Goal: Task Accomplishment & Management: Complete application form

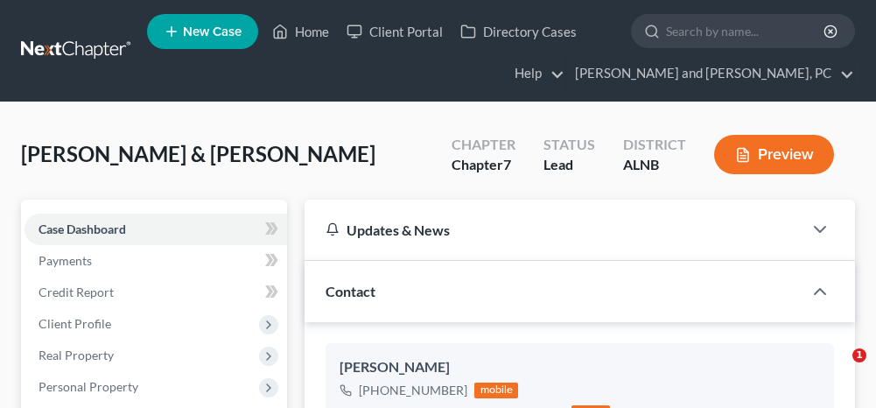
select select "10"
select select "1"
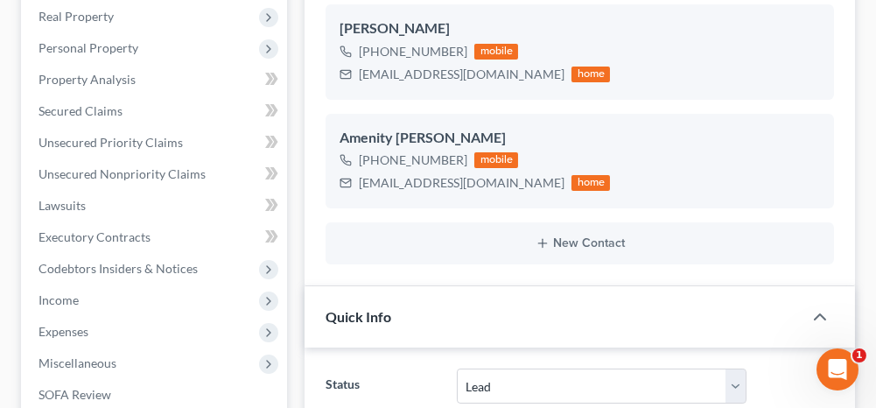
scroll to position [350, 0]
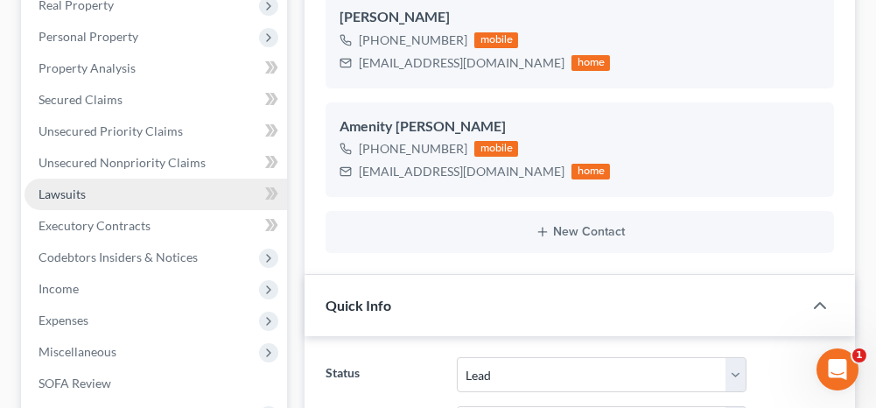
click at [130, 45] on span "Personal Property" at bounding box center [156, 37] width 263 height 32
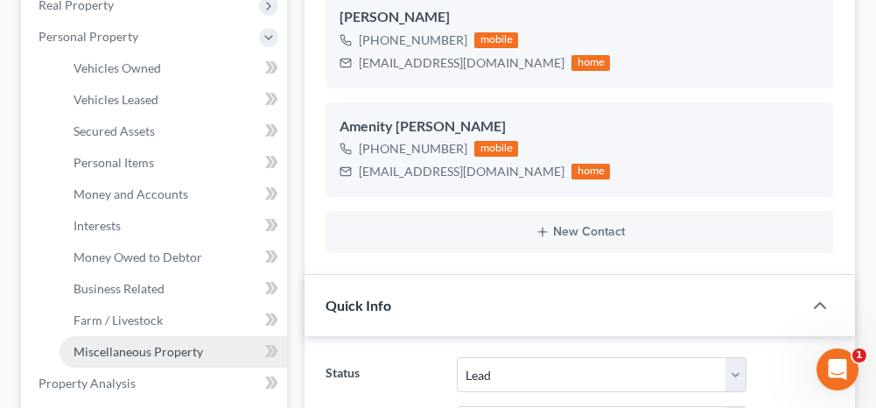
click at [158, 348] on span "Miscellaneous Property" at bounding box center [139, 351] width 130 height 15
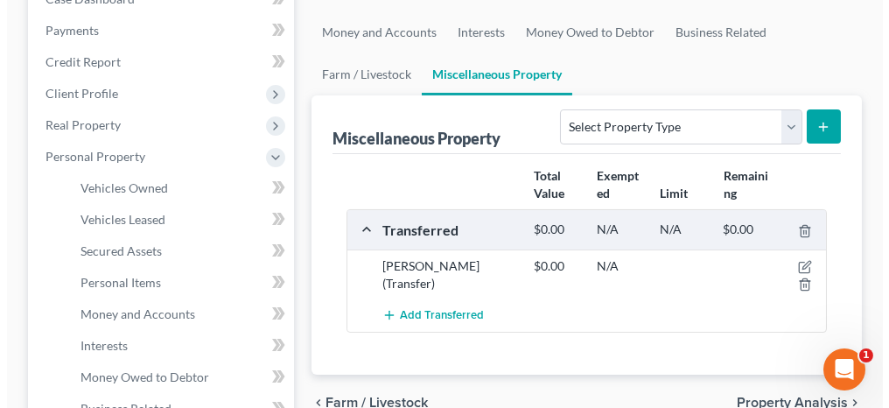
scroll to position [263, 0]
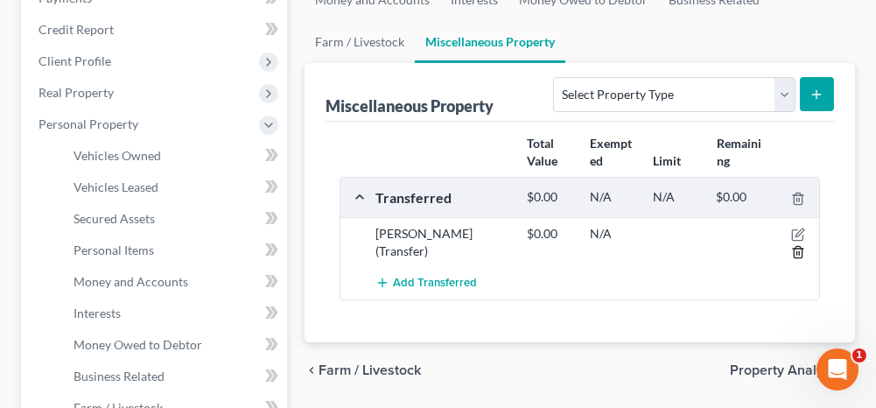
click at [805, 248] on icon "button" at bounding box center [798, 252] width 14 height 14
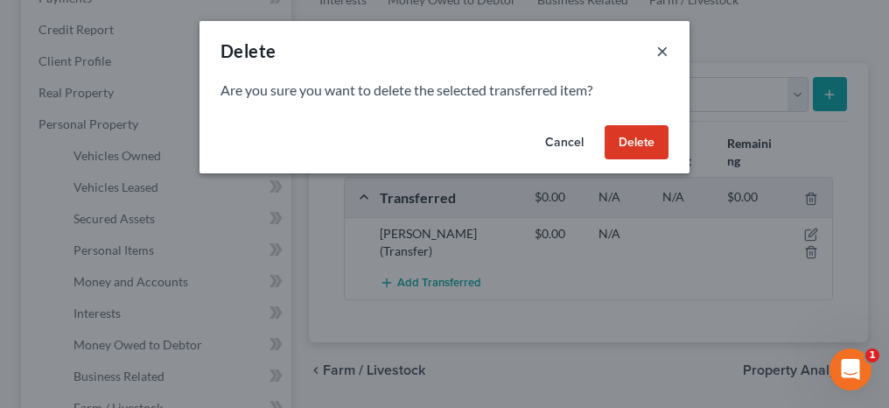
click at [665, 46] on button "×" at bounding box center [663, 50] width 12 height 21
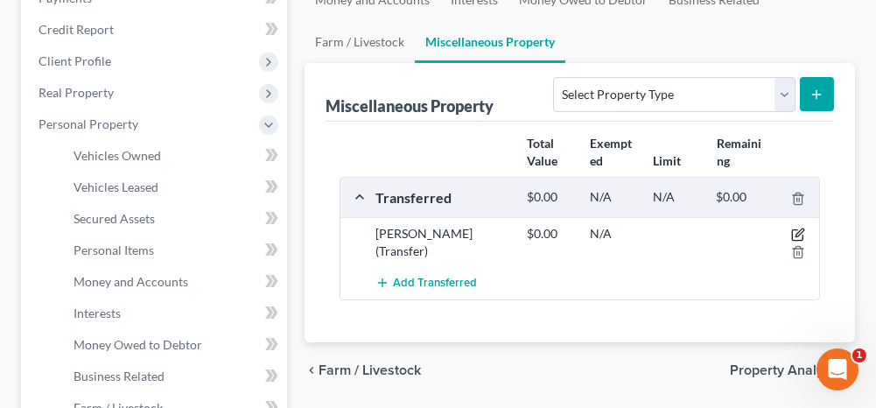
click at [795, 228] on icon "button" at bounding box center [798, 235] width 14 height 14
select select "Ordinary ([DATE])"
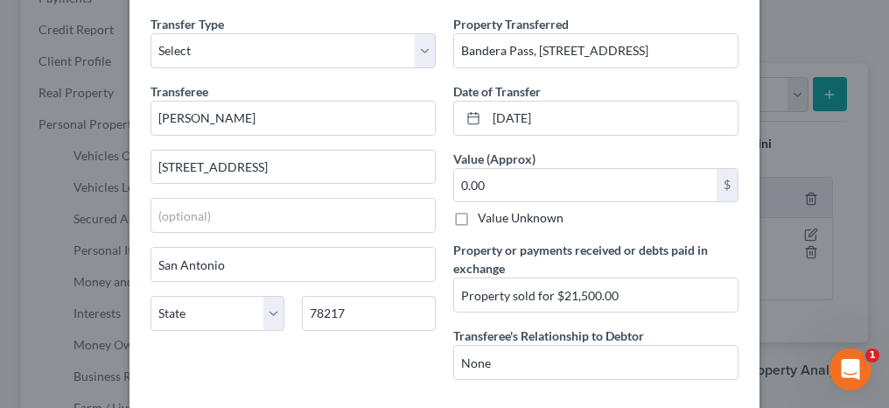
scroll to position [88, 0]
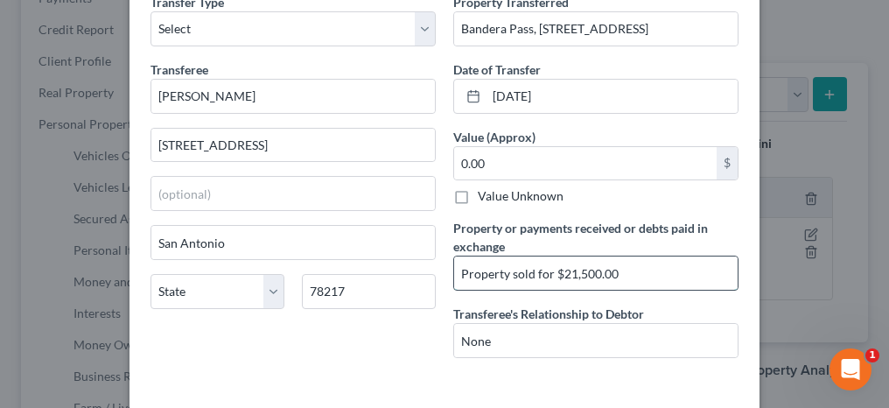
click at [623, 269] on input "Property sold for $21,500.00" at bounding box center [596, 272] width 284 height 33
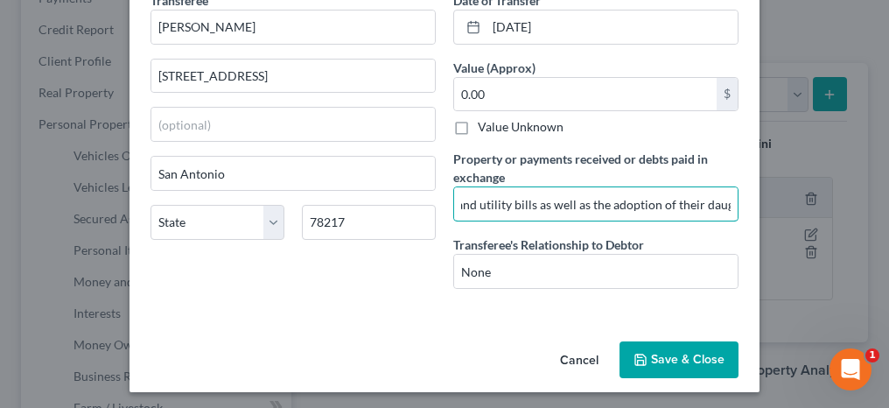
scroll to position [0, 477]
click at [664, 199] on input "Property sold for $21,500.00. Proceeds from the sale were used for various expe…" at bounding box center [596, 203] width 284 height 33
type input "Property sold for $21,500.00. Proceeds from the sale were used for various expe…"
click at [657, 348] on button "Save & Close" at bounding box center [679, 359] width 119 height 37
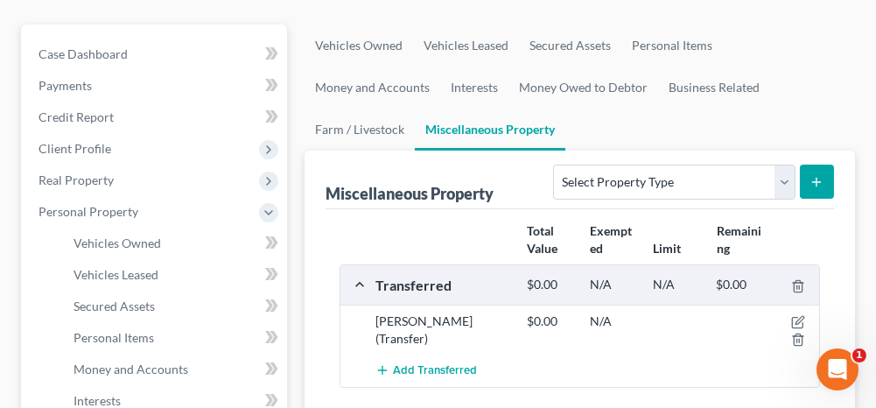
scroll to position [0, 0]
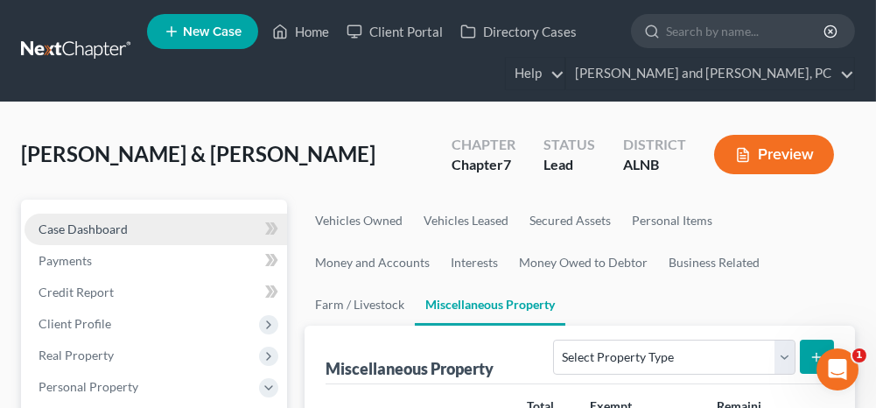
drag, startPoint x: 219, startPoint y: 216, endPoint x: 239, endPoint y: 216, distance: 20.1
click at [219, 216] on link "Case Dashboard" at bounding box center [156, 230] width 263 height 32
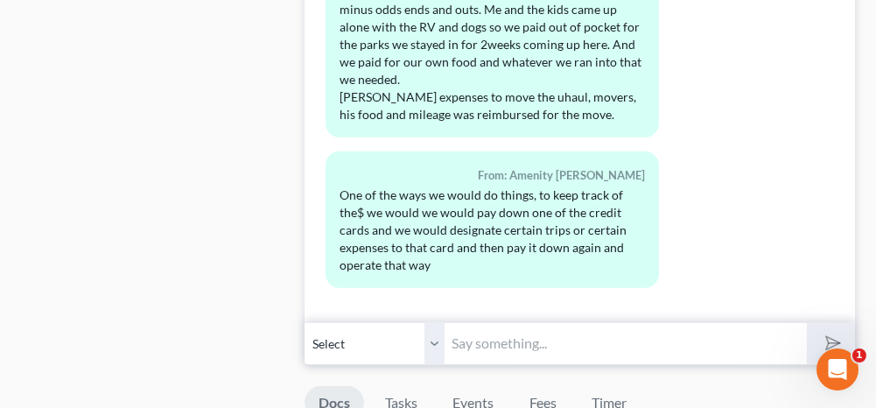
scroll to position [1926, 0]
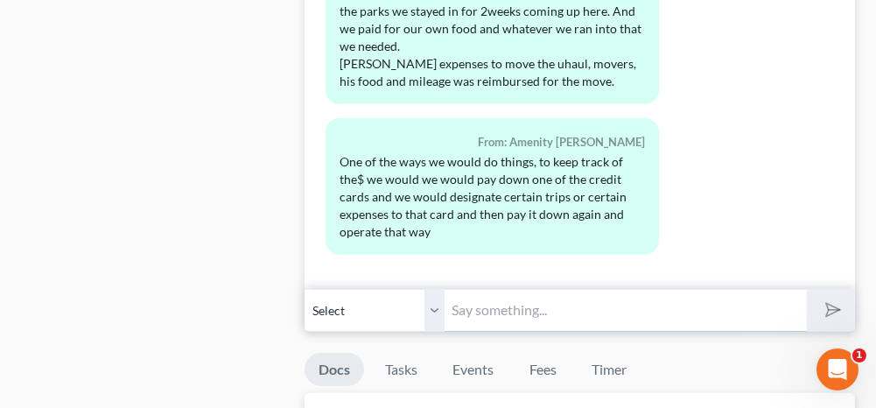
click at [485, 302] on input "text" at bounding box center [626, 310] width 362 height 43
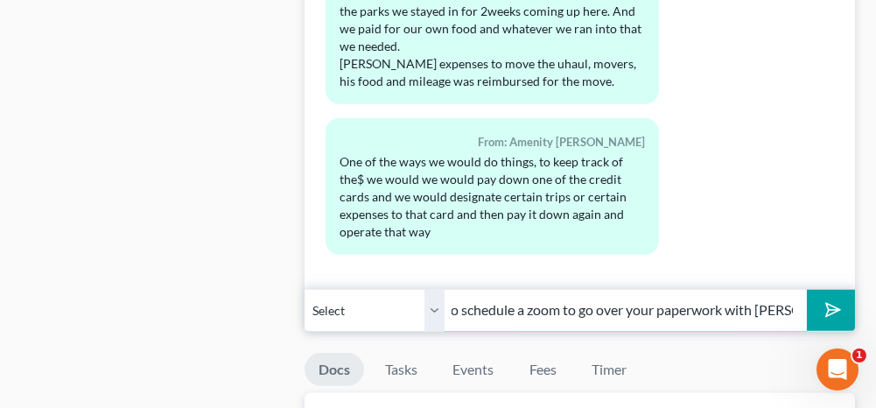
scroll to position [0, 167]
type input "What time would you like to schedule a zoom to go over your paperwork with [PER…"
drag, startPoint x: 433, startPoint y: 292, endPoint x: 427, endPoint y: 320, distance: 29.5
click at [433, 292] on select "Select [PHONE_NUMBER] - [PERSON_NAME] [PHONE_NUMBER] - Amenity [PERSON_NAME]" at bounding box center [375, 310] width 140 height 43
select select "1"
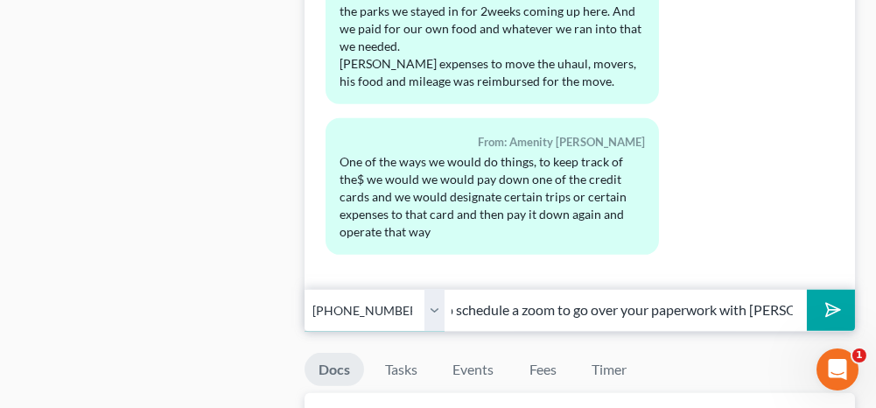
click at [305, 289] on select "Select [PHONE_NUMBER] - [PERSON_NAME] [PHONE_NUMBER] - Amenity [PERSON_NAME]" at bounding box center [375, 310] width 140 height 43
drag, startPoint x: 819, startPoint y: 296, endPoint x: 386, endPoint y: 242, distance: 436.7
click at [819, 298] on icon "submit" at bounding box center [830, 310] width 25 height 25
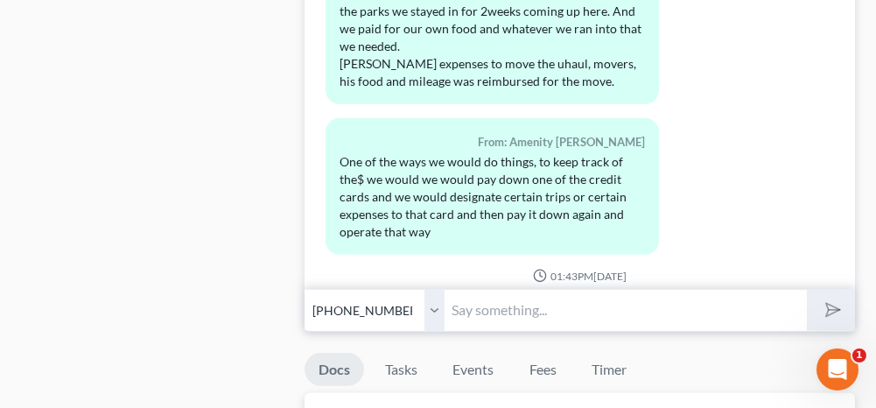
scroll to position [2189, 0]
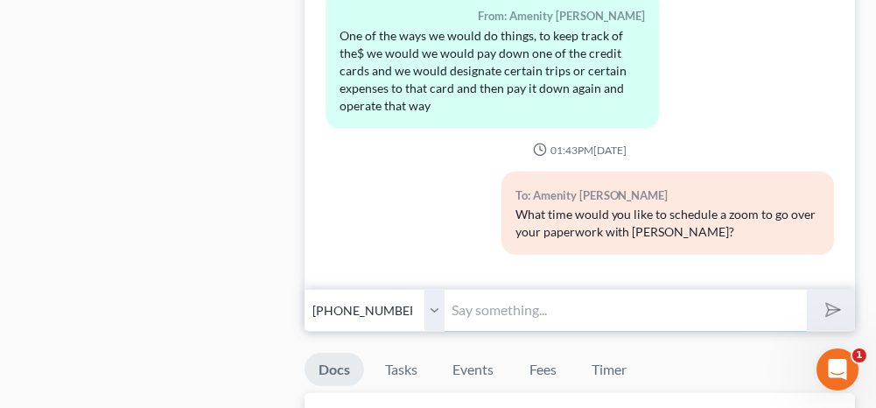
click at [508, 291] on input "text" at bounding box center [626, 310] width 362 height 43
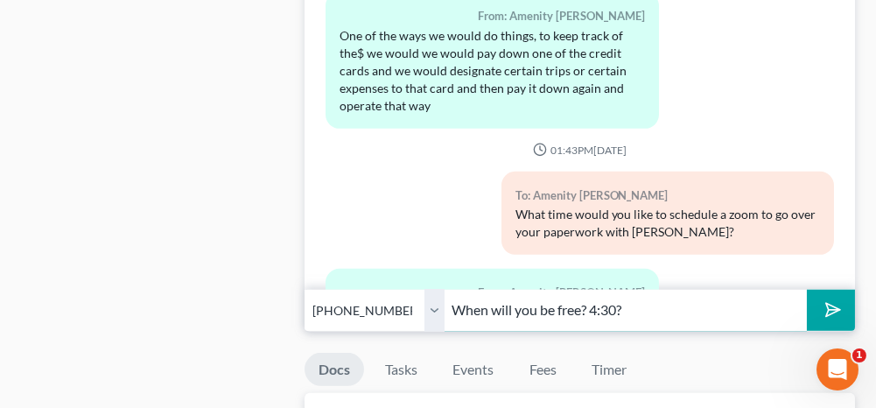
scroll to position [2305, 0]
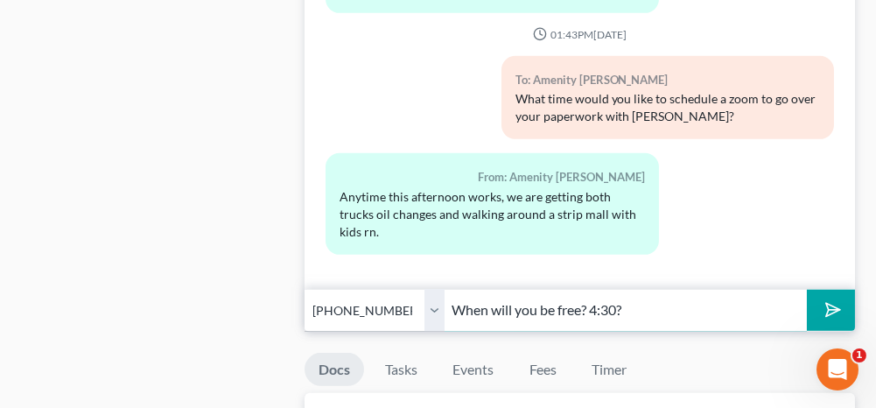
type input "When will you be free? 4:30?"
drag, startPoint x: 434, startPoint y: 296, endPoint x: 523, endPoint y: 376, distance: 119.6
click at [434, 296] on select "Select [PHONE_NUMBER] - [PERSON_NAME] [PHONE_NUMBER] - Amenity [PERSON_NAME]" at bounding box center [375, 310] width 140 height 43
click at [305, 289] on select "Select [PHONE_NUMBER] - [PERSON_NAME] [PHONE_NUMBER] - Amenity [PERSON_NAME]" at bounding box center [375, 310] width 140 height 43
click at [821, 298] on icon "submit" at bounding box center [830, 310] width 25 height 25
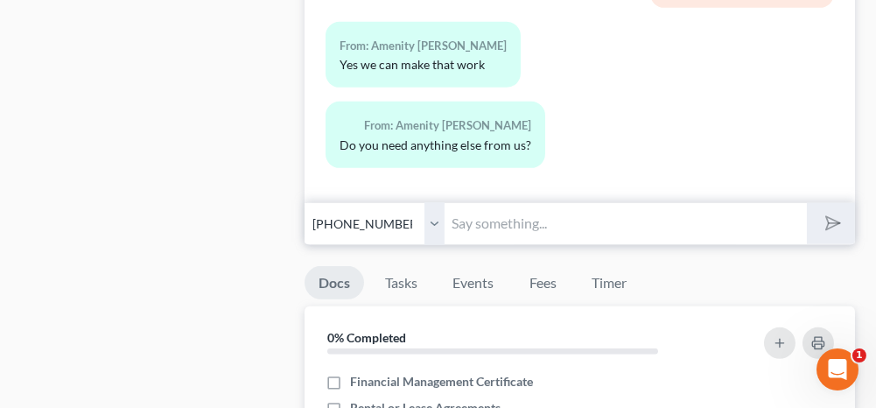
scroll to position [2013, 0]
click at [525, 211] on input "text" at bounding box center [626, 222] width 362 height 43
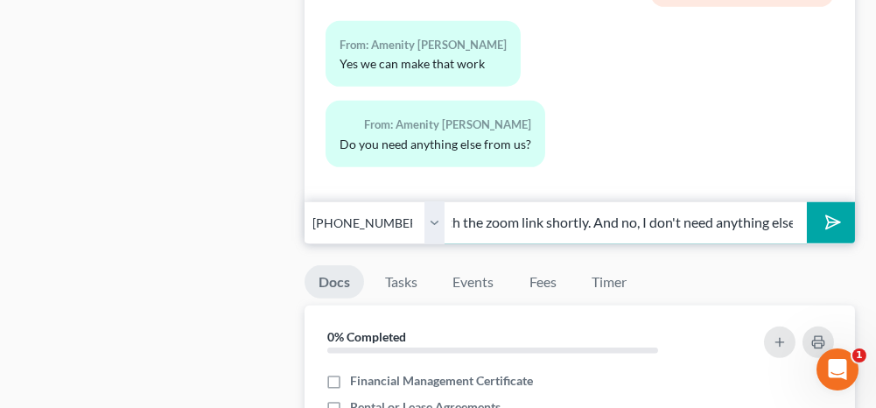
scroll to position [0, 176]
type input "You should get the email with the zoom link shortly. And no, I don't need anyth…"
click at [827, 210] on icon "submit" at bounding box center [830, 222] width 25 height 25
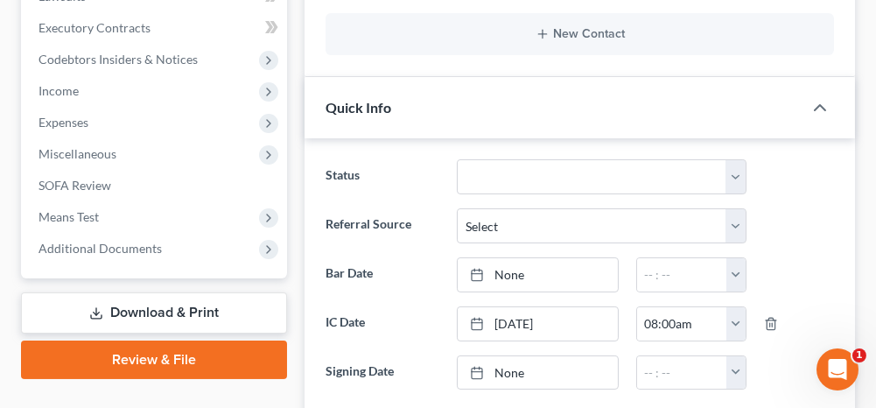
scroll to position [525, 0]
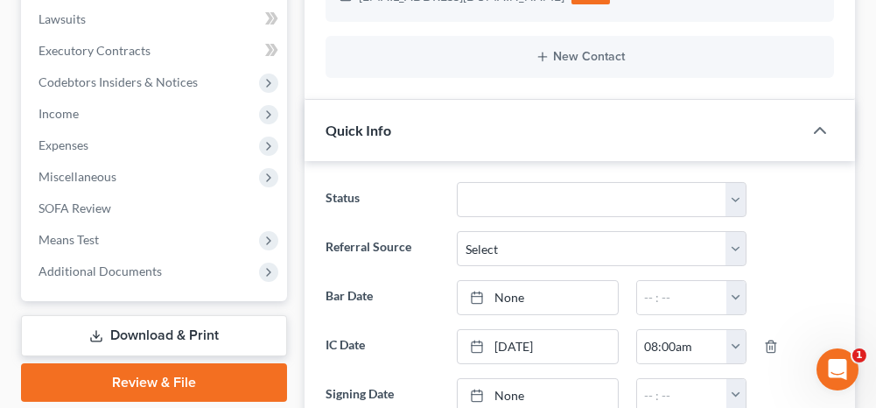
drag, startPoint x: 165, startPoint y: 336, endPoint x: 330, endPoint y: 298, distance: 169.0
click at [165, 336] on link "Download & Print" at bounding box center [154, 335] width 266 height 41
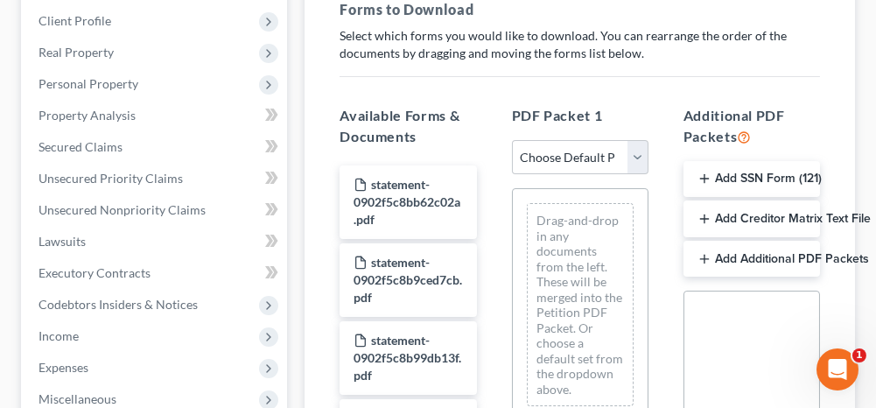
scroll to position [350, 0]
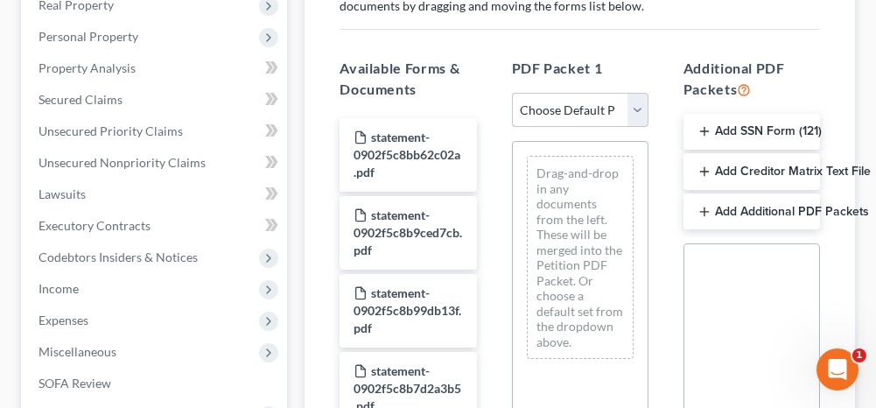
drag, startPoint x: 559, startPoint y: 102, endPoint x: 558, endPoint y: 126, distance: 23.7
click at [559, 102] on select "Choose Default Petition PDF Packet Complete Bankruptcy Petition (all forms and …" at bounding box center [580, 110] width 137 height 35
select select "0"
click at [512, 93] on select "Choose Default Petition PDF Packet Complete Bankruptcy Petition (all forms and …" at bounding box center [580, 110] width 137 height 35
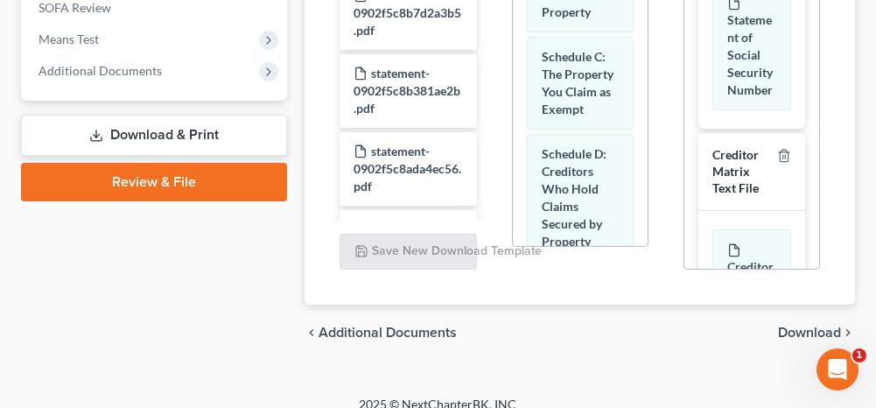
scroll to position [741, 0]
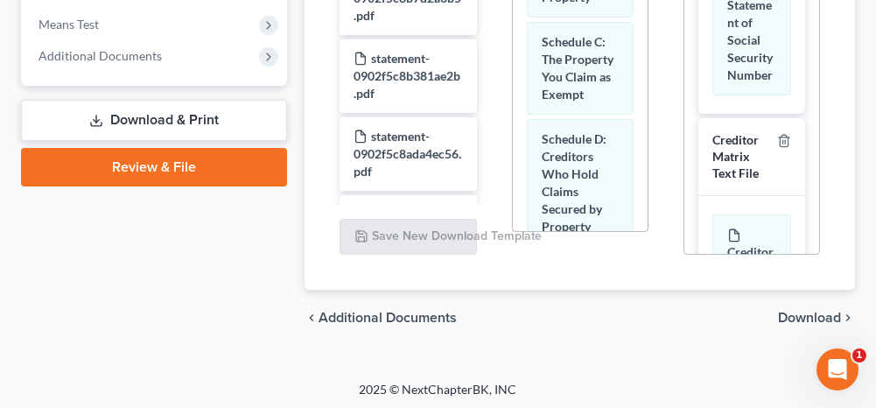
click at [817, 316] on span "Download" at bounding box center [809, 318] width 63 height 14
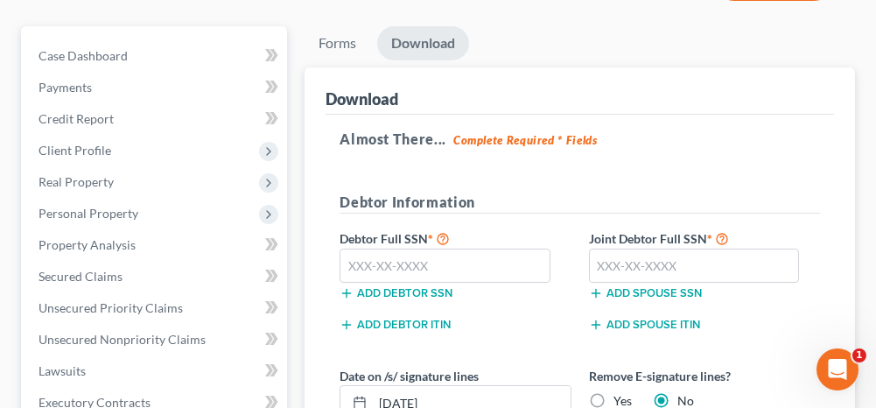
scroll to position [144, 0]
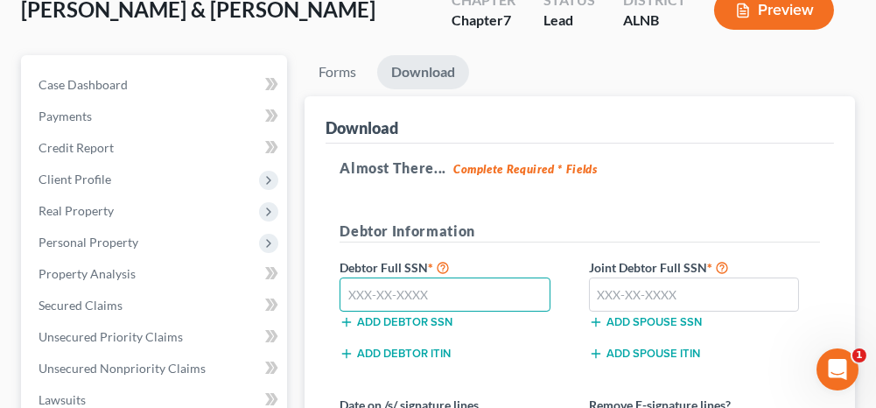
click at [412, 291] on input "text" at bounding box center [445, 295] width 211 height 35
type input "628-36"
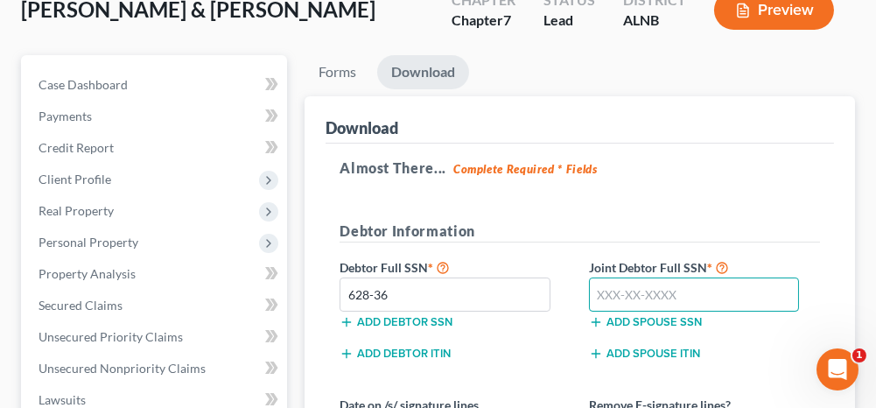
click at [643, 294] on input "text" at bounding box center [694, 295] width 211 height 35
type input "628"
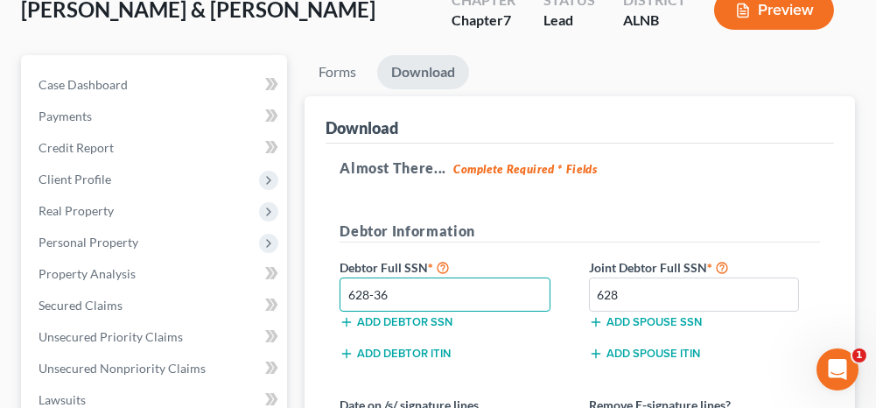
click at [433, 296] on input "628-36" at bounding box center [445, 295] width 211 height 35
type input "628-36-1362"
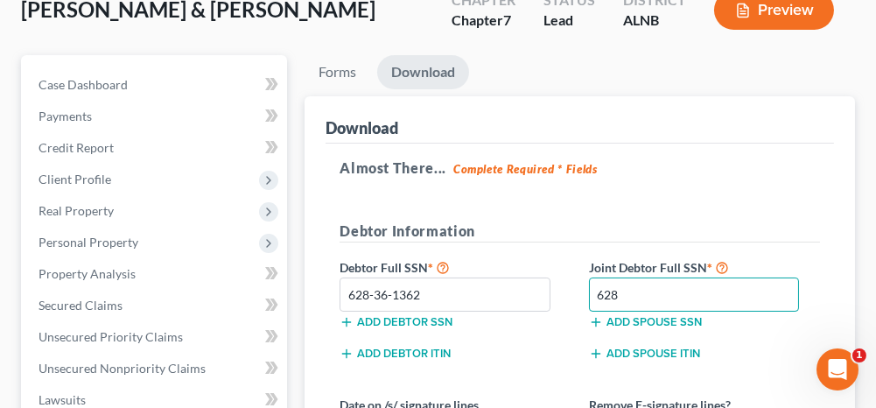
click at [636, 295] on input "628" at bounding box center [694, 295] width 211 height 35
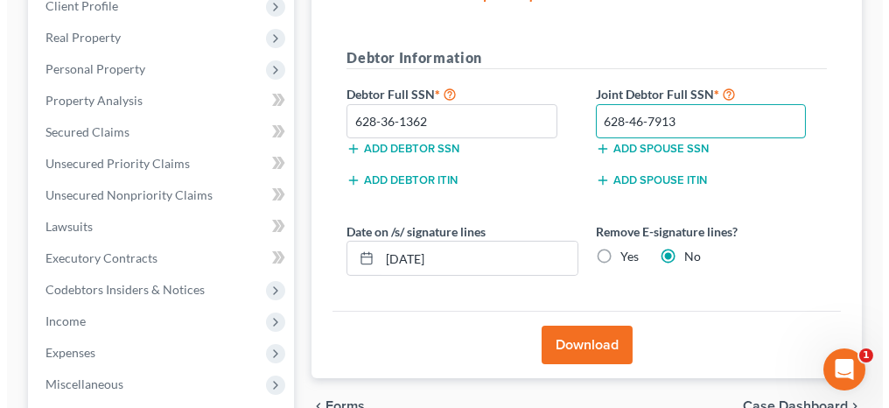
scroll to position [320, 0]
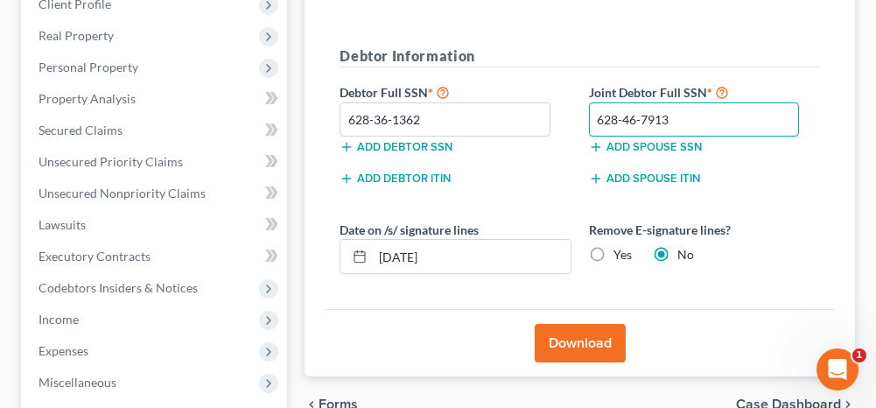
type input "628-46-7913"
click at [575, 340] on button "Download" at bounding box center [580, 343] width 91 height 39
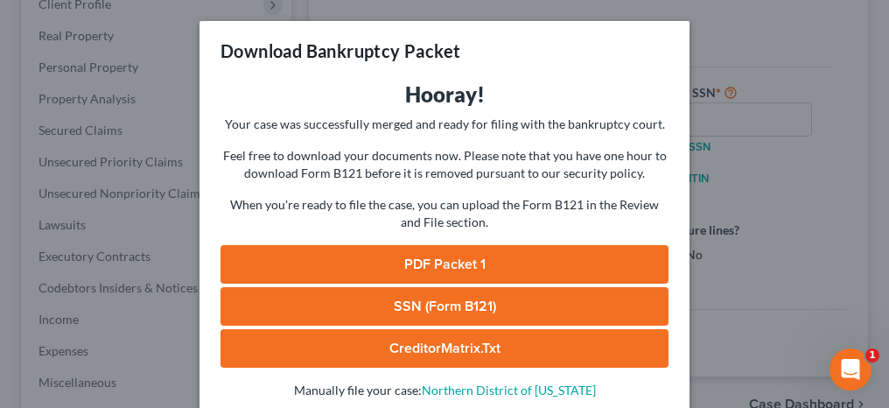
click at [516, 273] on link "PDF Packet 1" at bounding box center [445, 264] width 448 height 39
drag, startPoint x: 434, startPoint y: 305, endPoint x: 448, endPoint y: 287, distance: 22.4
click at [434, 305] on link "SSN (Form B121)" at bounding box center [445, 306] width 448 height 39
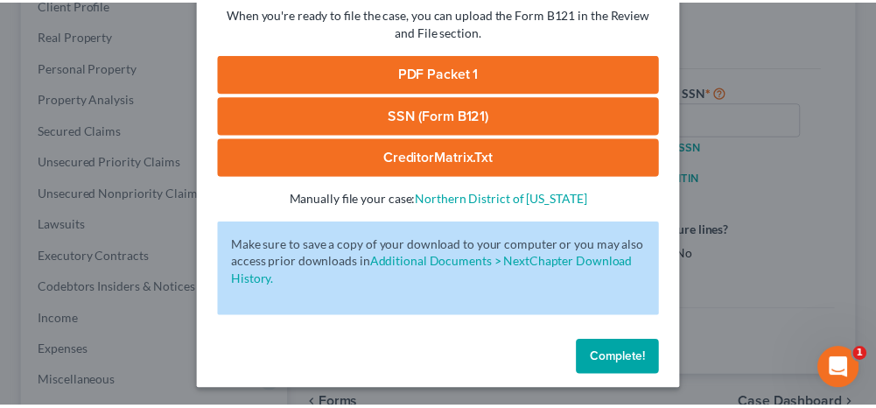
scroll to position [193, 0]
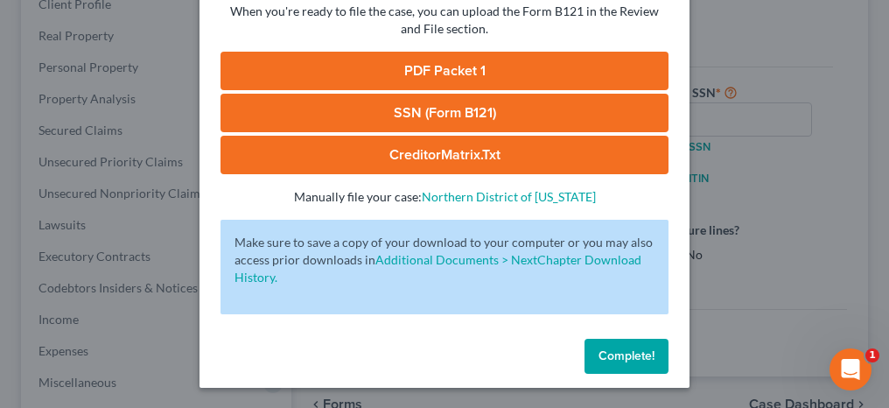
click at [648, 353] on button "Complete!" at bounding box center [627, 356] width 84 height 35
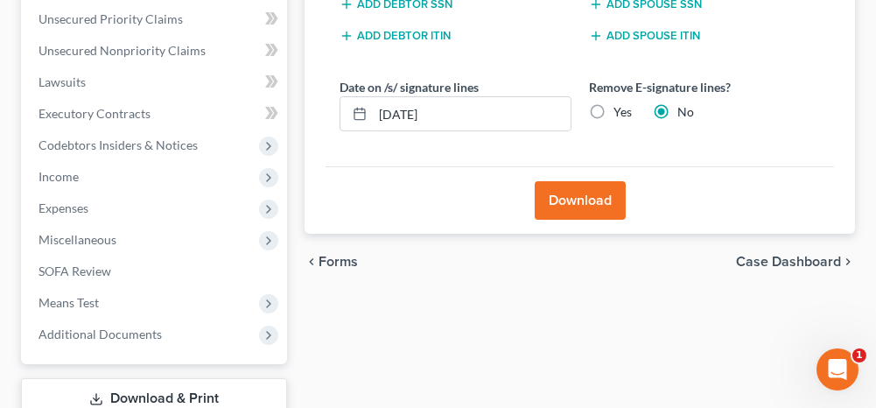
scroll to position [525, 0]
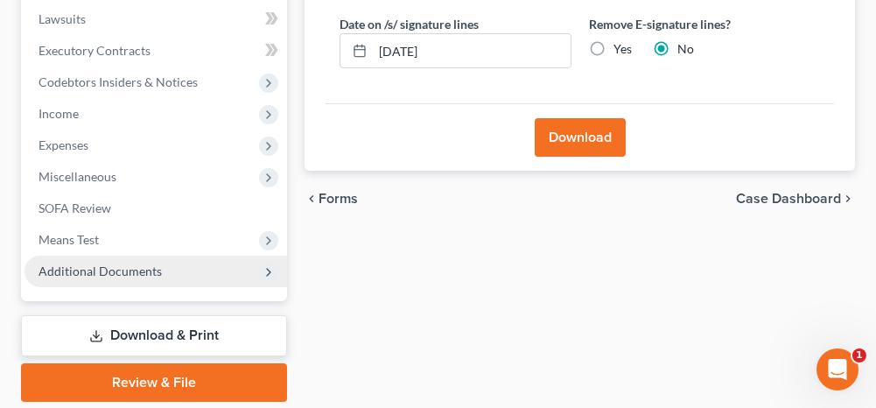
click at [120, 269] on span "Additional Documents" at bounding box center [100, 271] width 123 height 15
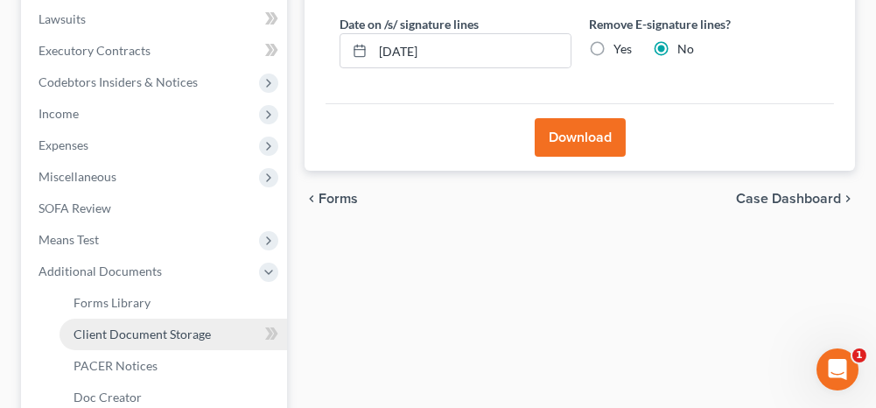
click at [116, 327] on span "Client Document Storage" at bounding box center [142, 334] width 137 height 15
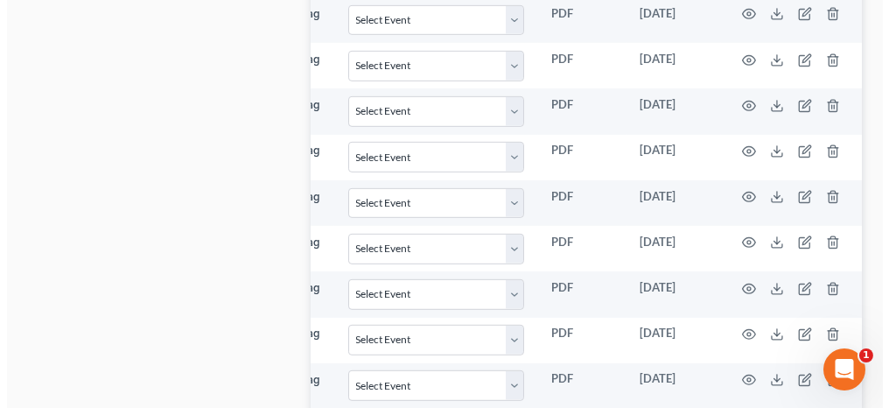
scroll to position [2491, 0]
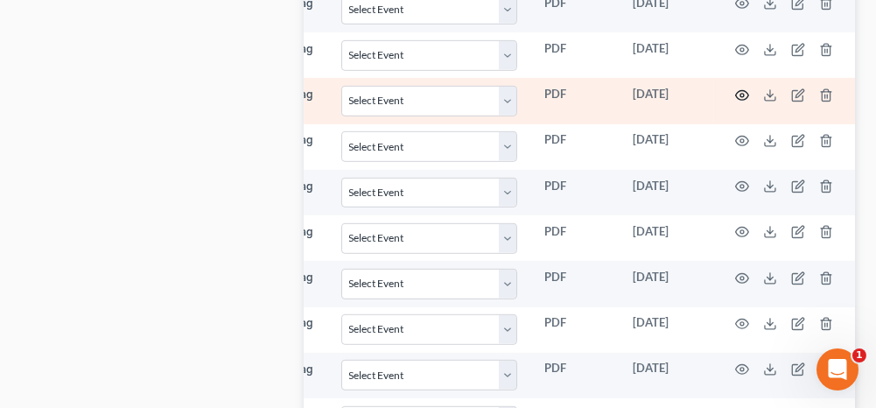
click at [741, 94] on circle "button" at bounding box center [743, 96] width 4 height 4
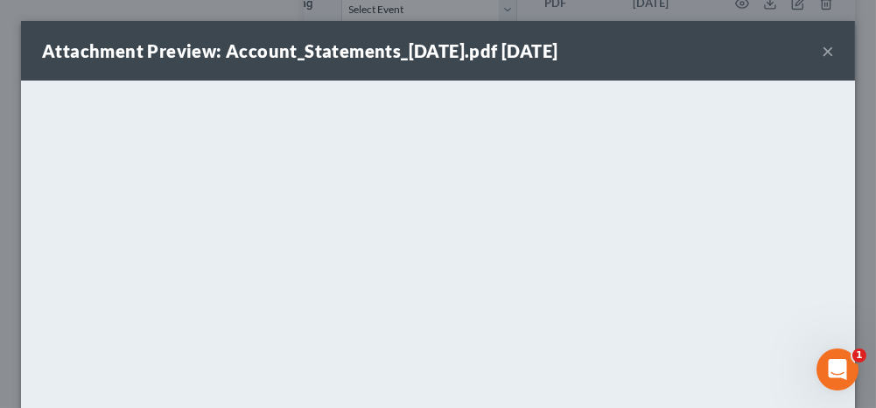
scroll to position [0, 306]
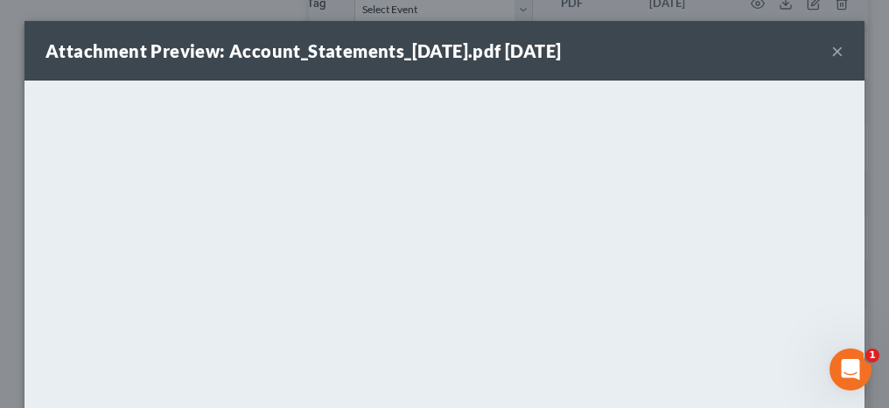
click at [832, 49] on button "×" at bounding box center [838, 50] width 12 height 21
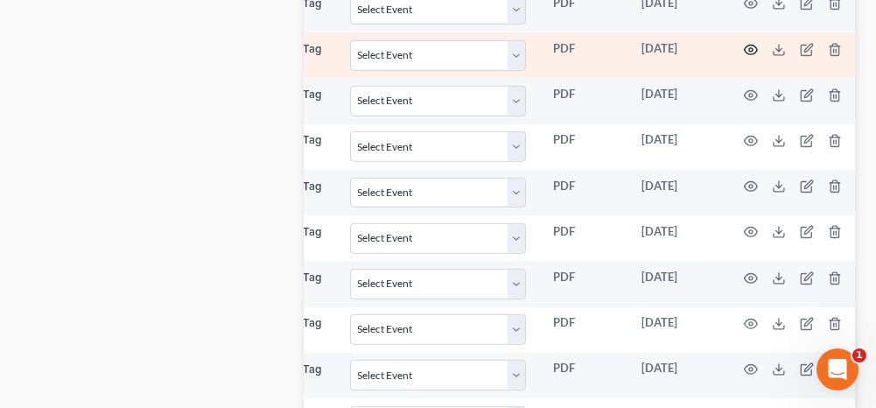
click at [744, 43] on icon "button" at bounding box center [751, 50] width 14 height 14
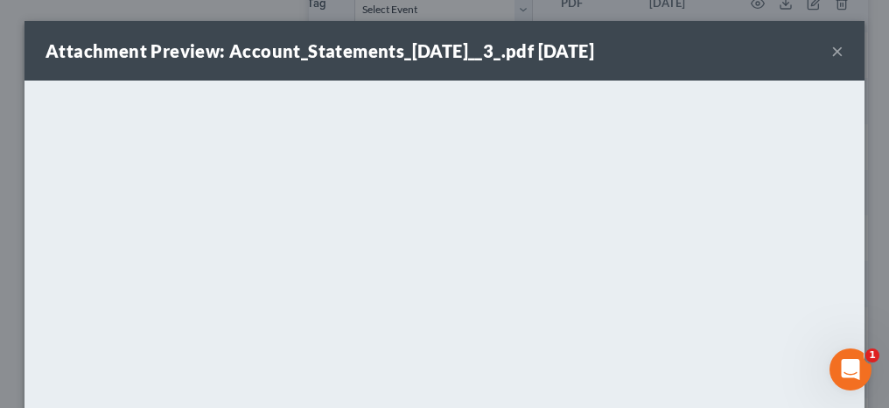
click at [832, 50] on button "×" at bounding box center [838, 50] width 12 height 21
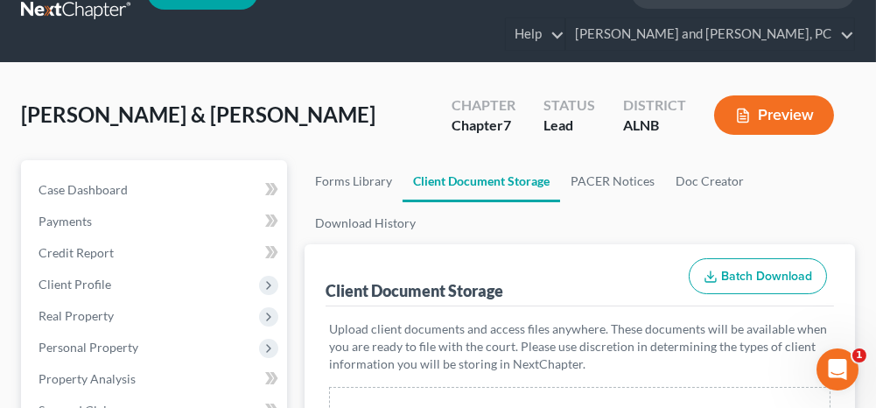
scroll to position [0, 0]
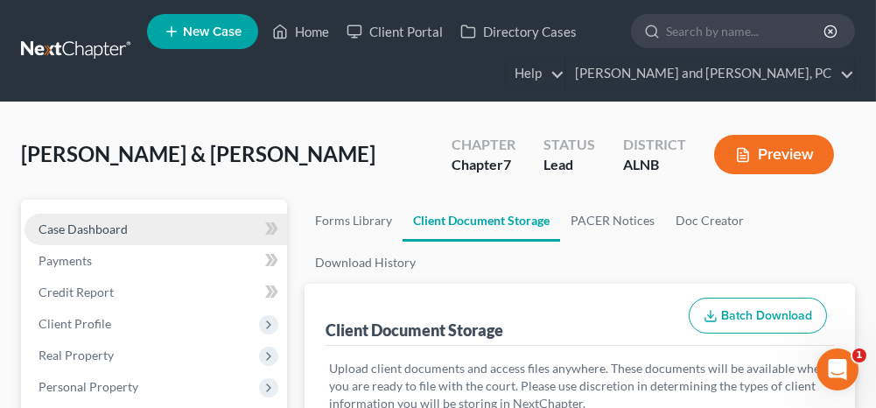
click at [187, 219] on link "Case Dashboard" at bounding box center [156, 230] width 263 height 32
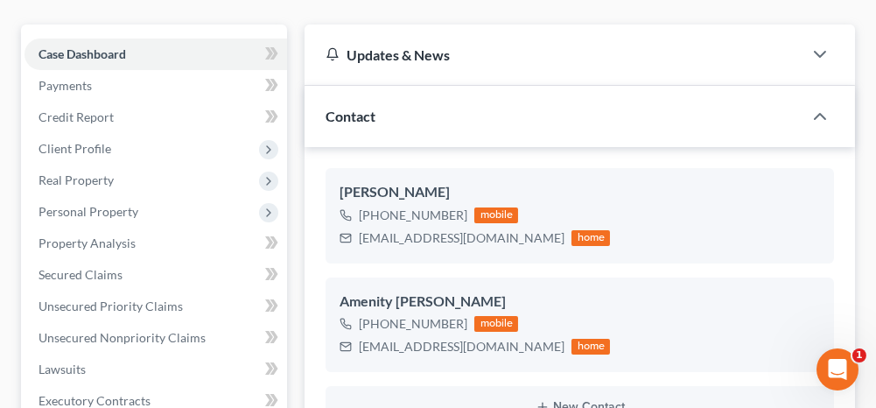
scroll to position [2722, 0]
